Goal: Information Seeking & Learning: Find specific fact

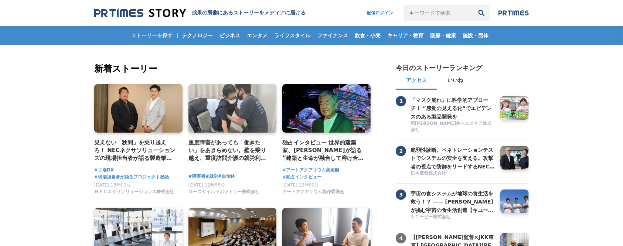
click at [414, 6] on input "キーワードで検索" at bounding box center [439, 13] width 70 height 16
type input "toto"
click at [473, 5] on button "検索" at bounding box center [481, 13] width 16 height 16
